Goal: Task Accomplishment & Management: Complete application form

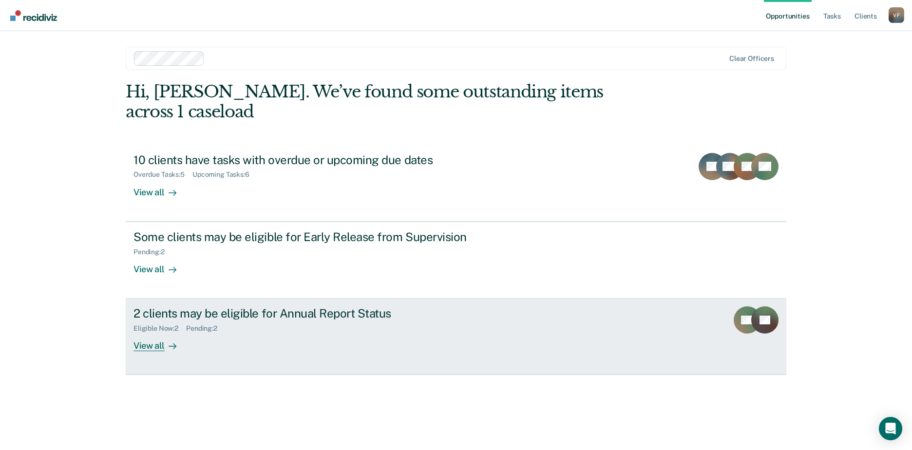
click at [165, 340] on div at bounding box center [171, 345] width 12 height 11
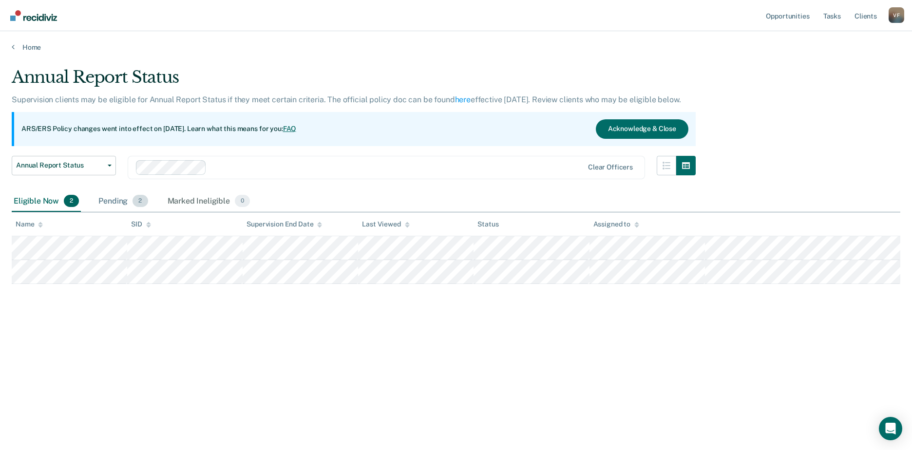
click at [120, 201] on div "Pending 2" at bounding box center [122, 201] width 53 height 21
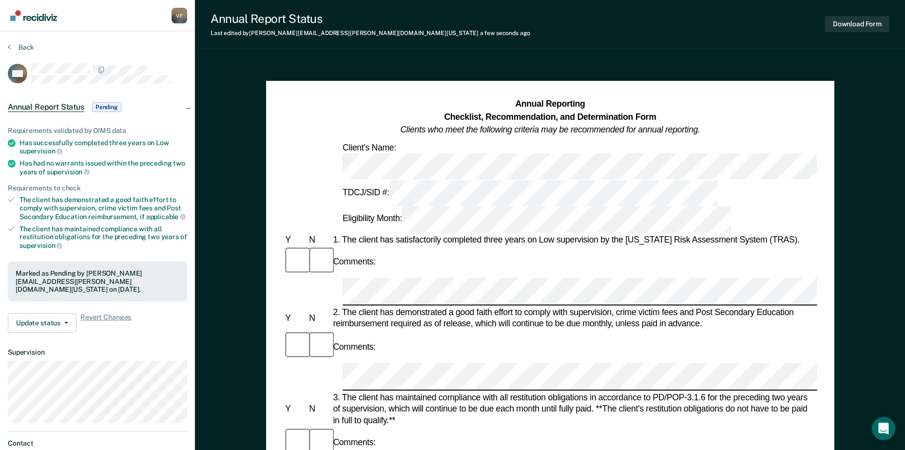
click at [189, 106] on div "Annual Report Status Pending" at bounding box center [97, 107] width 195 height 31
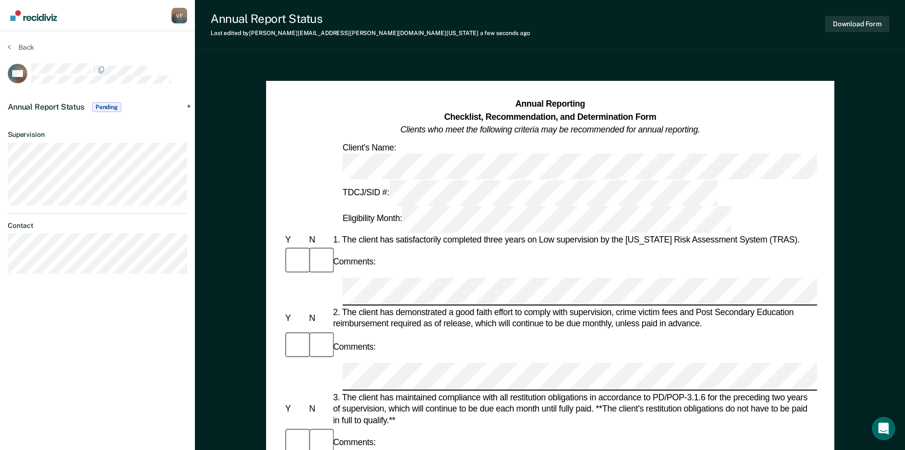
click at [189, 106] on div "Annual Report Status Pending" at bounding box center [97, 107] width 195 height 31
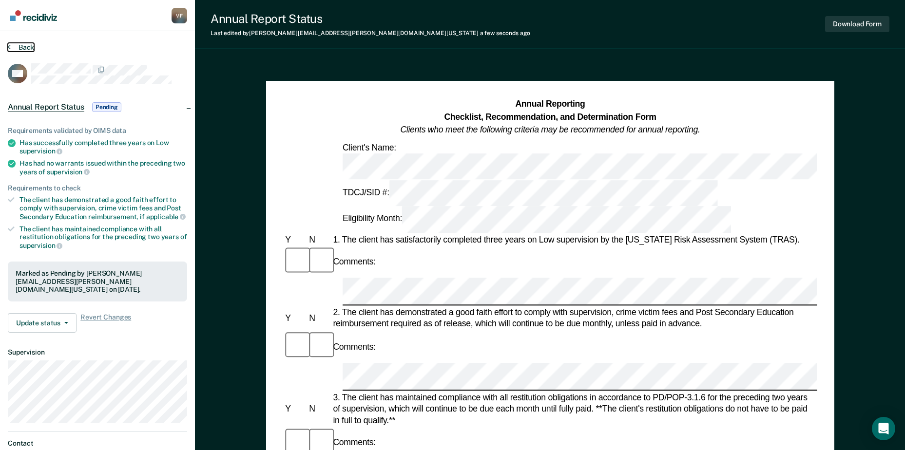
click at [23, 44] on button "Back" at bounding box center [21, 47] width 26 height 9
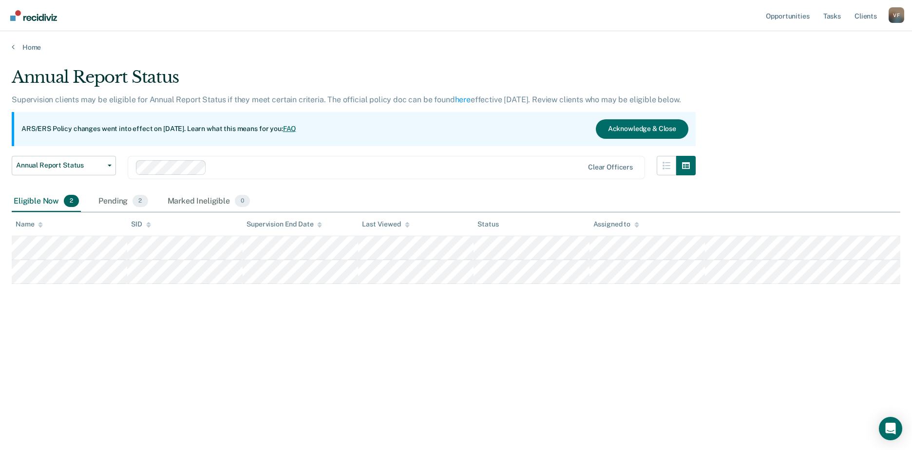
click at [128, 327] on div "Annual Report Status Supervision clients may be eligible for Annual Report Stat…" at bounding box center [456, 222] width 888 height 310
